Goal: Find specific page/section: Find specific page/section

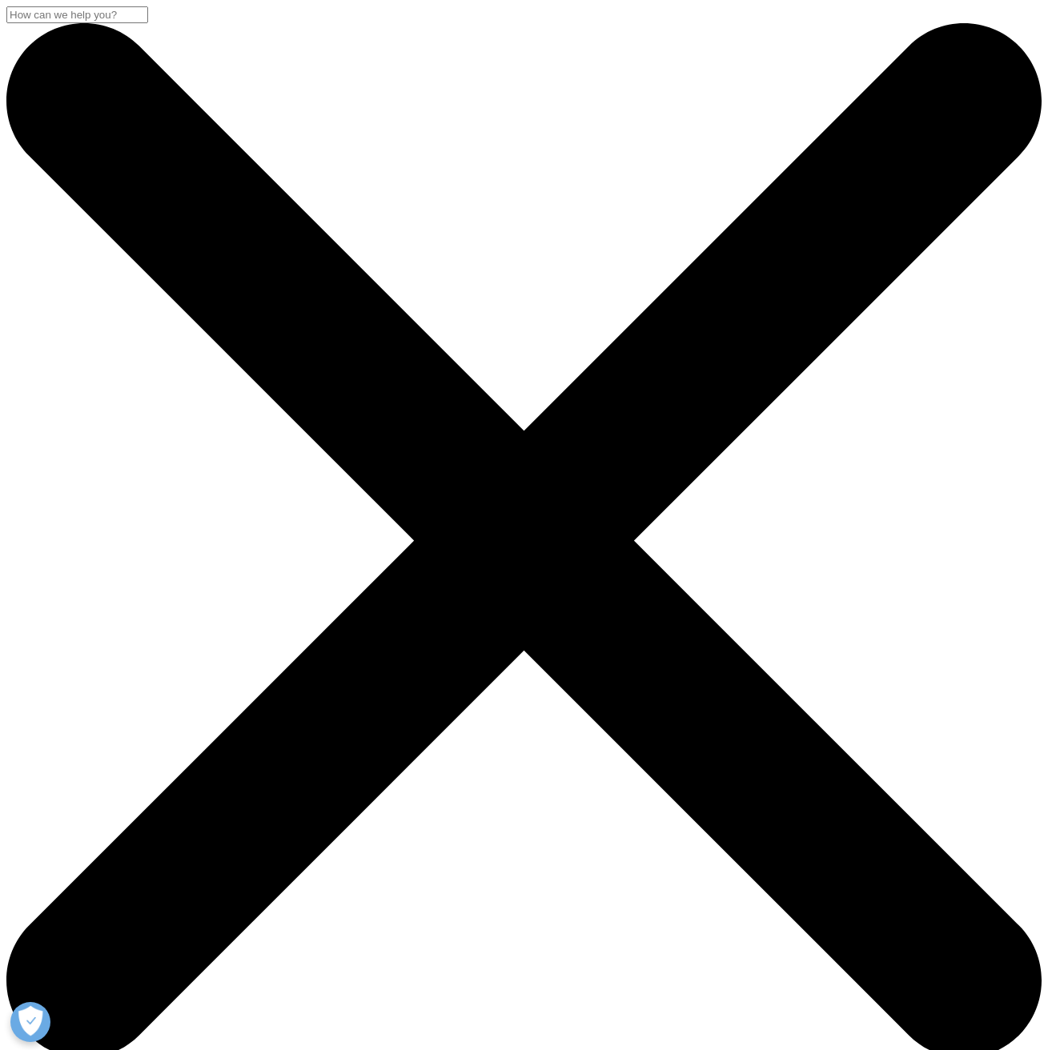
drag, startPoint x: 281, startPoint y: 696, endPoint x: 244, endPoint y: 696, distance: 36.8
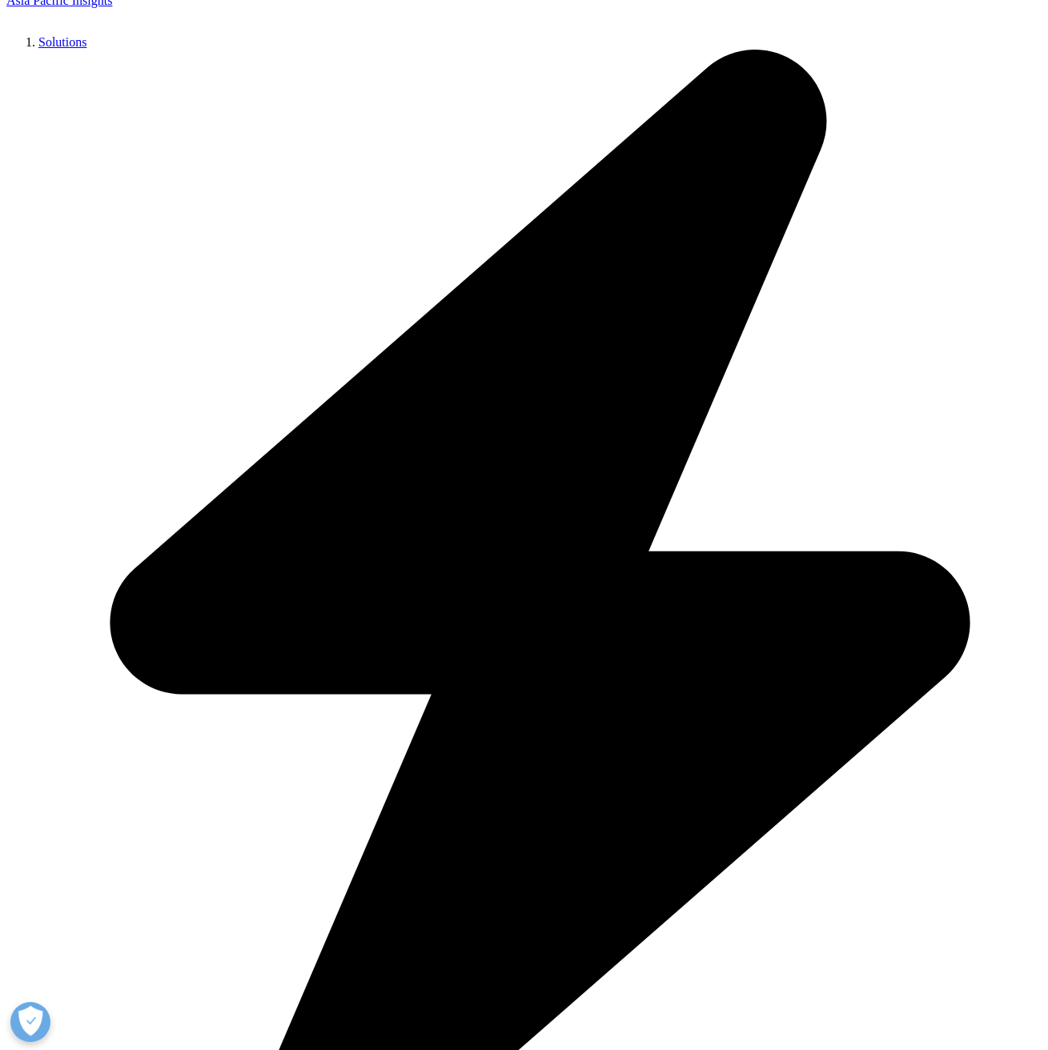
scroll to position [188, 0]
